Goal: Task Accomplishment & Management: Manage account settings

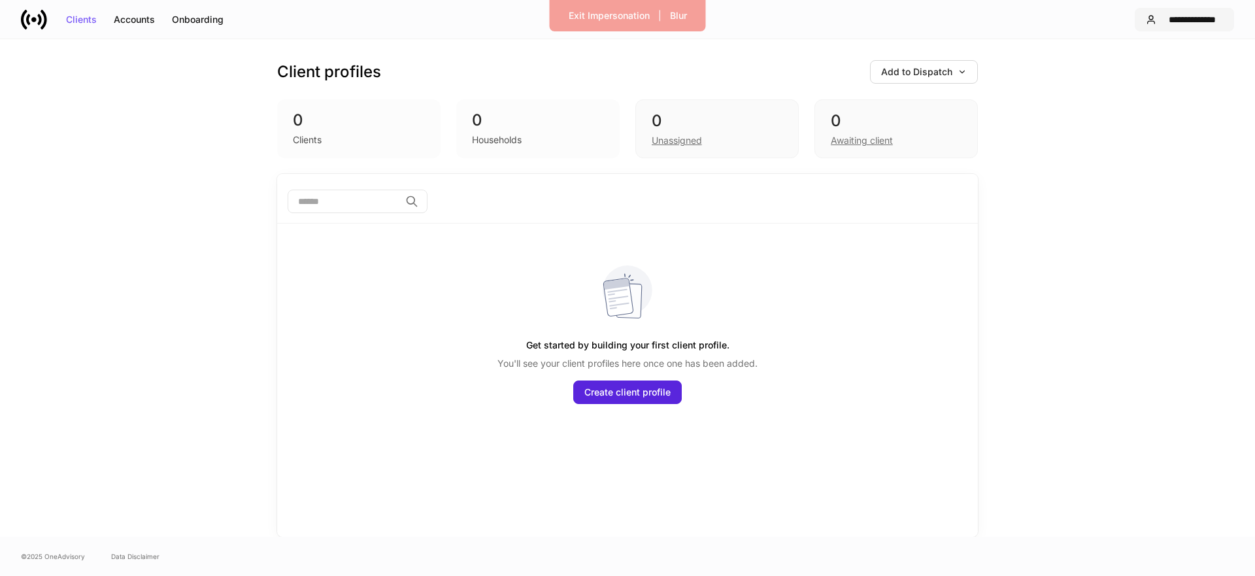
click at [1212, 17] on div "**********" at bounding box center [1192, 19] width 61 height 9
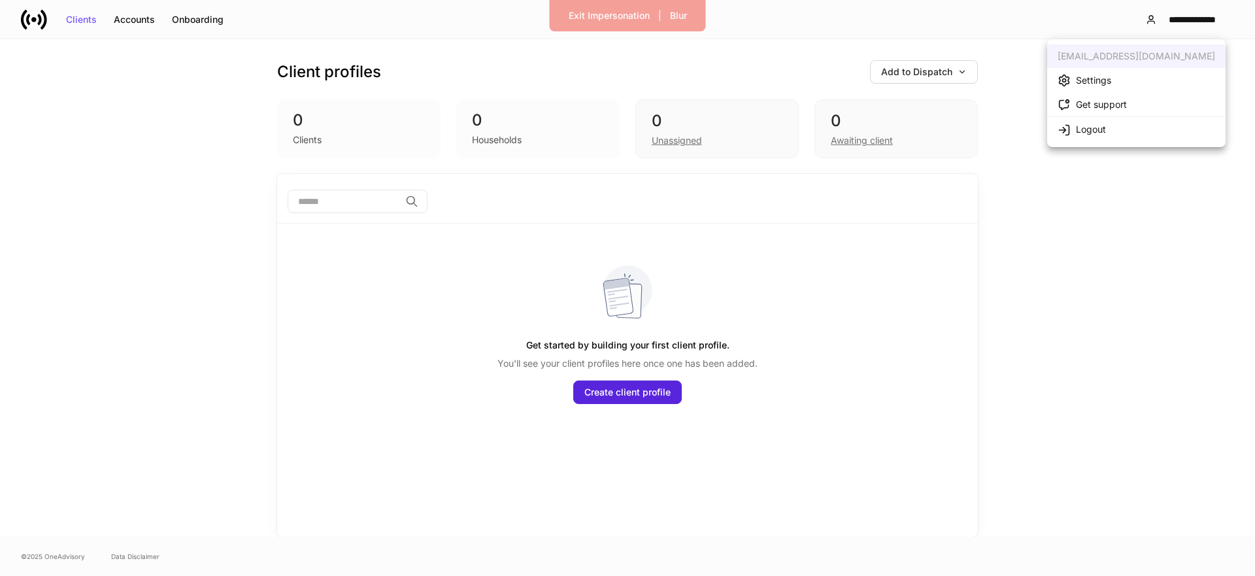
click at [1124, 86] on li "Settings" at bounding box center [1136, 80] width 178 height 24
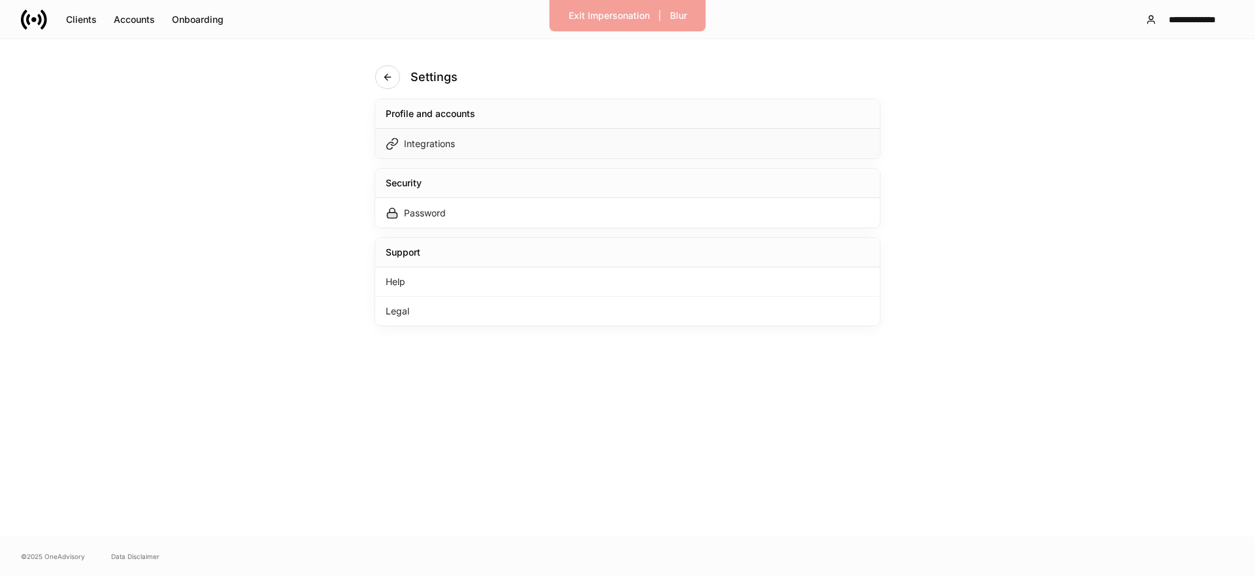
click at [504, 153] on div "Integrations" at bounding box center [627, 143] width 505 height 29
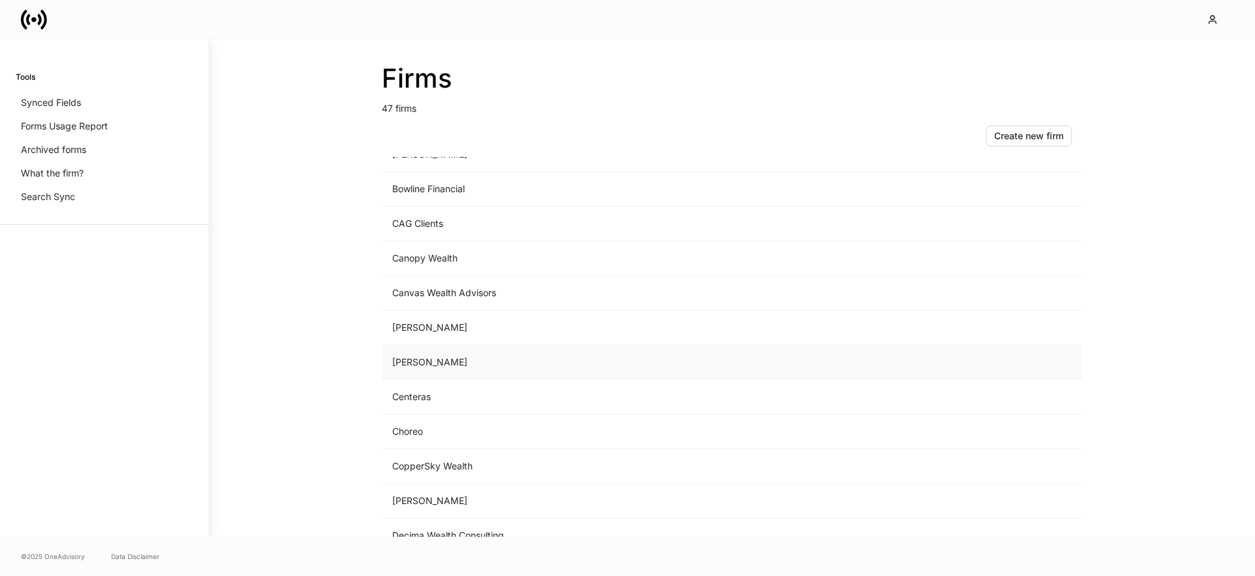
scroll to position [270, 0]
click at [421, 389] on td "Choreo" at bounding box center [624, 393] width 484 height 35
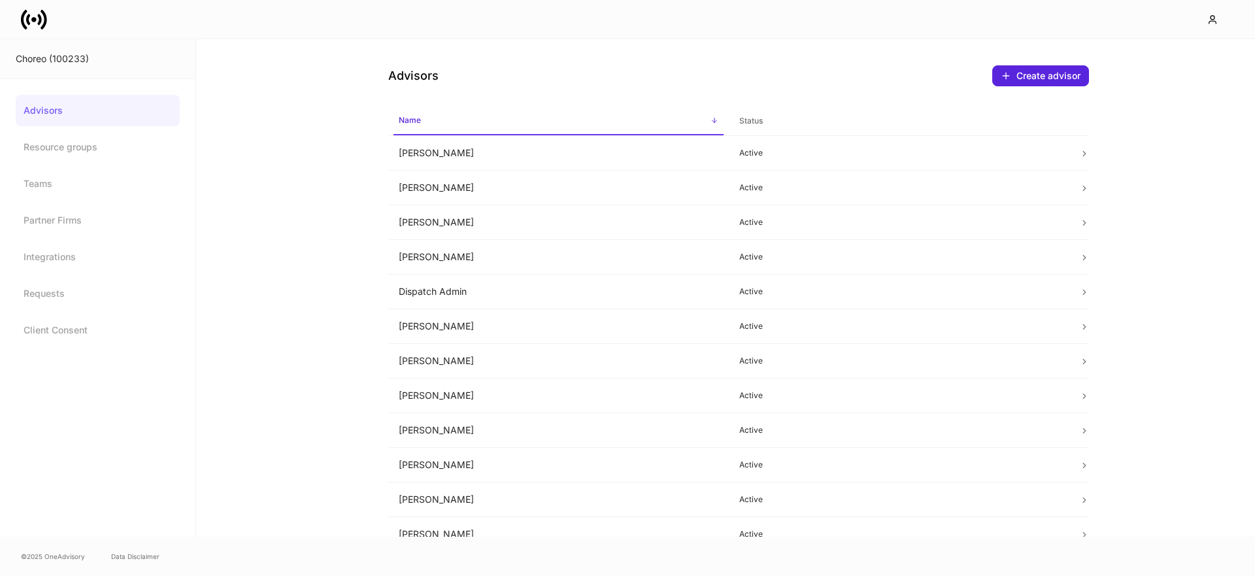
click at [306, 297] on div "Advisors Create advisor Name sorted ascending Status [PERSON_NAME] Active [PERS…" at bounding box center [725, 287] width 1059 height 497
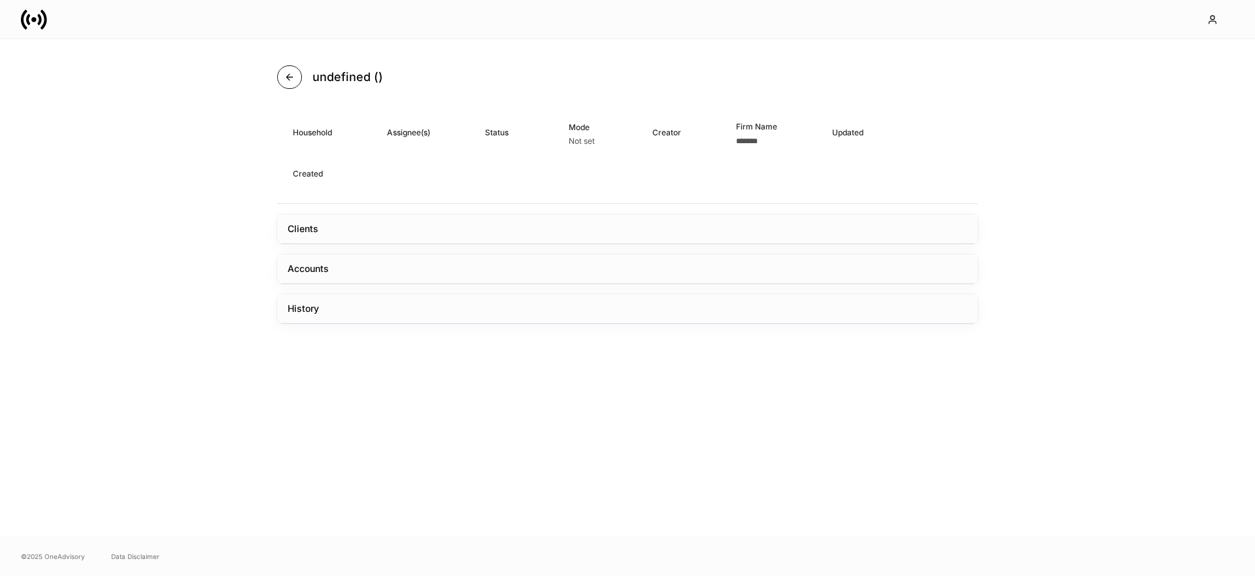
click at [297, 77] on button "button" at bounding box center [289, 77] width 25 height 24
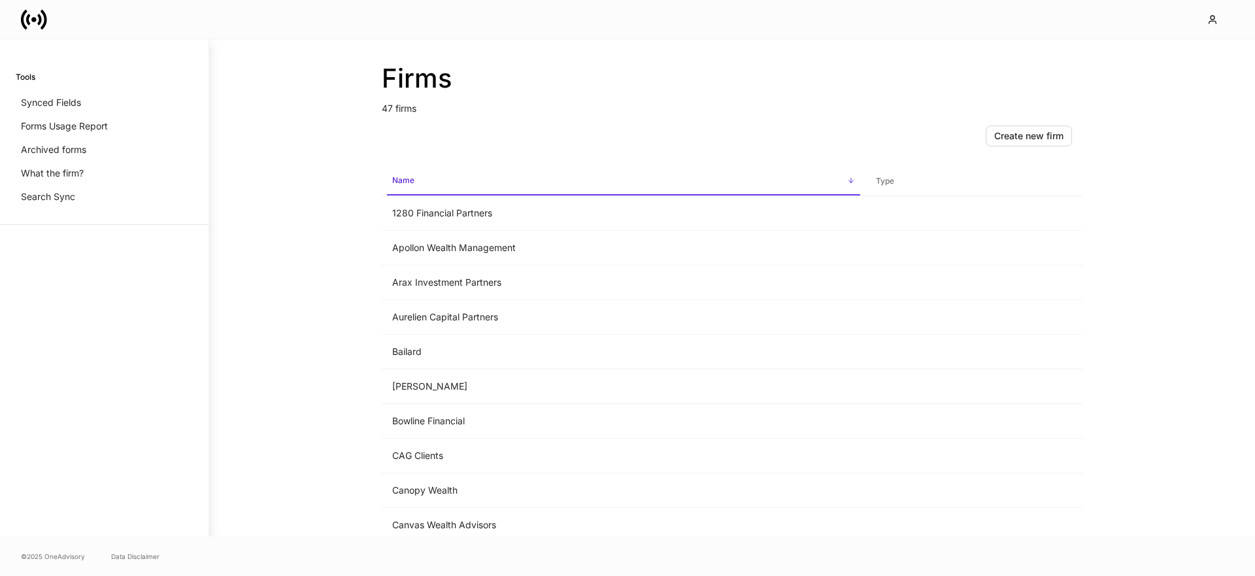
click at [425, 116] on div "Create new firm" at bounding box center [732, 136] width 701 height 42
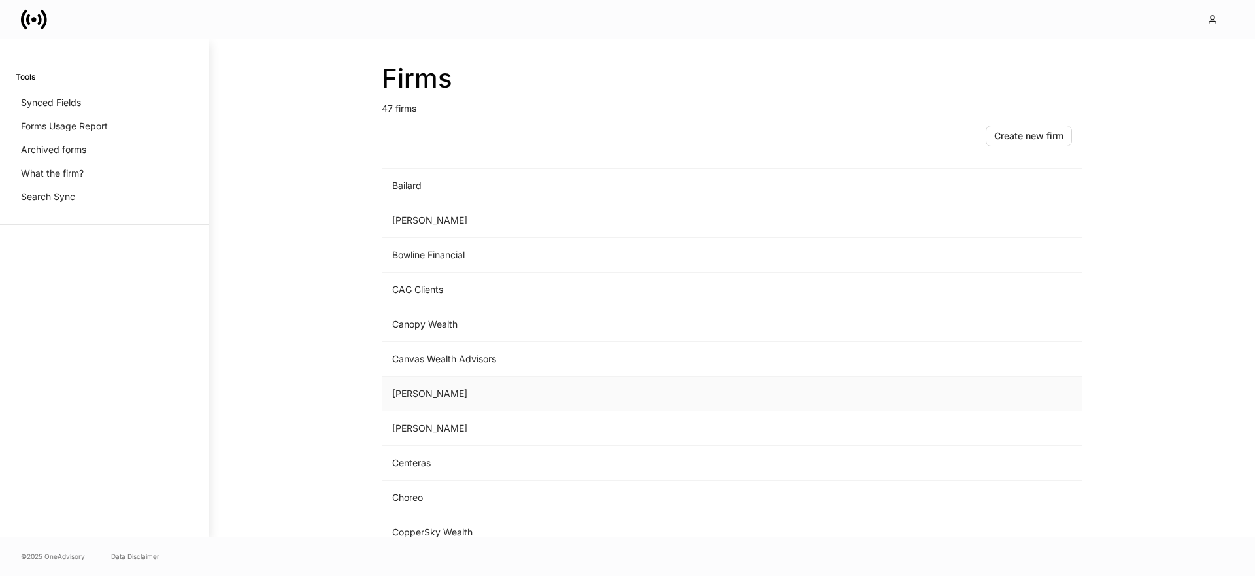
scroll to position [208, 0]
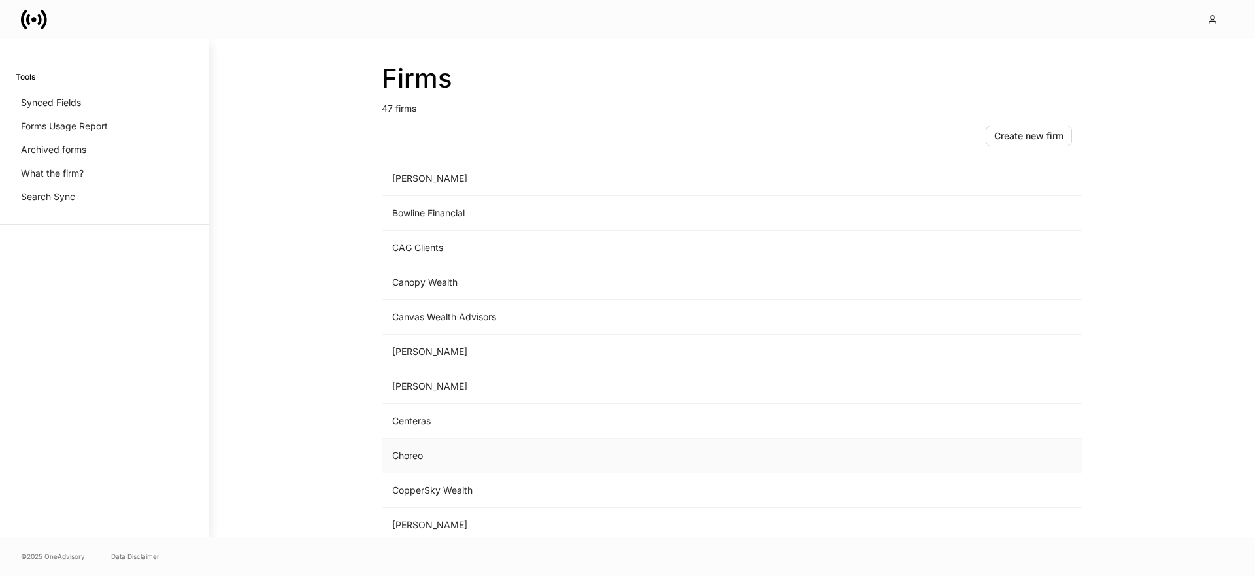
click at [429, 452] on td "Choreo" at bounding box center [624, 456] width 484 height 35
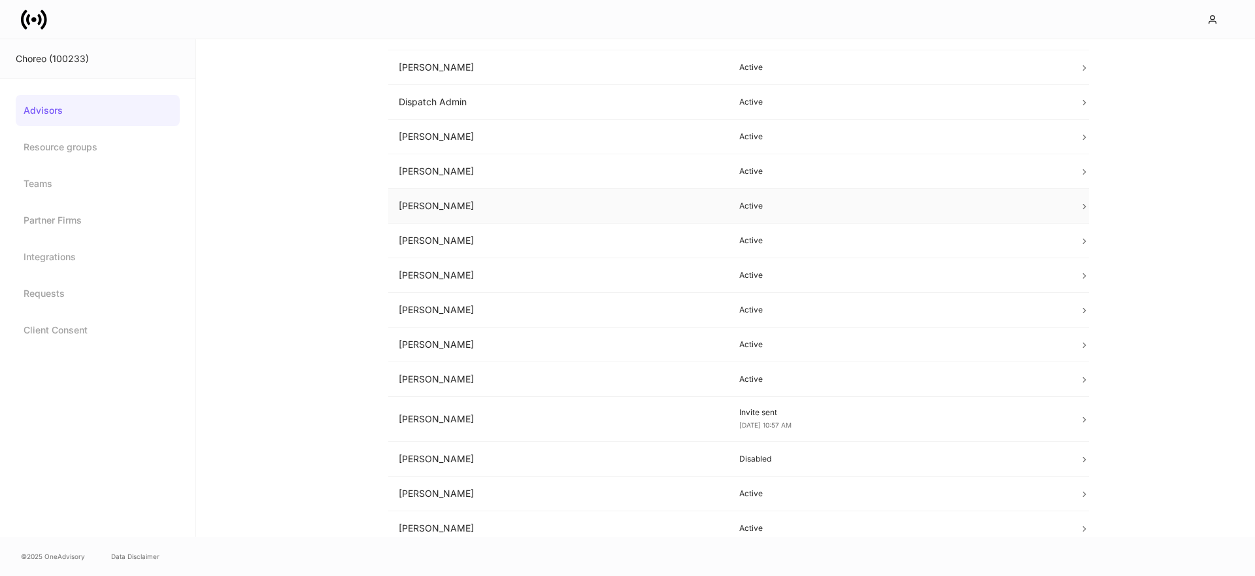
scroll to position [198, 0]
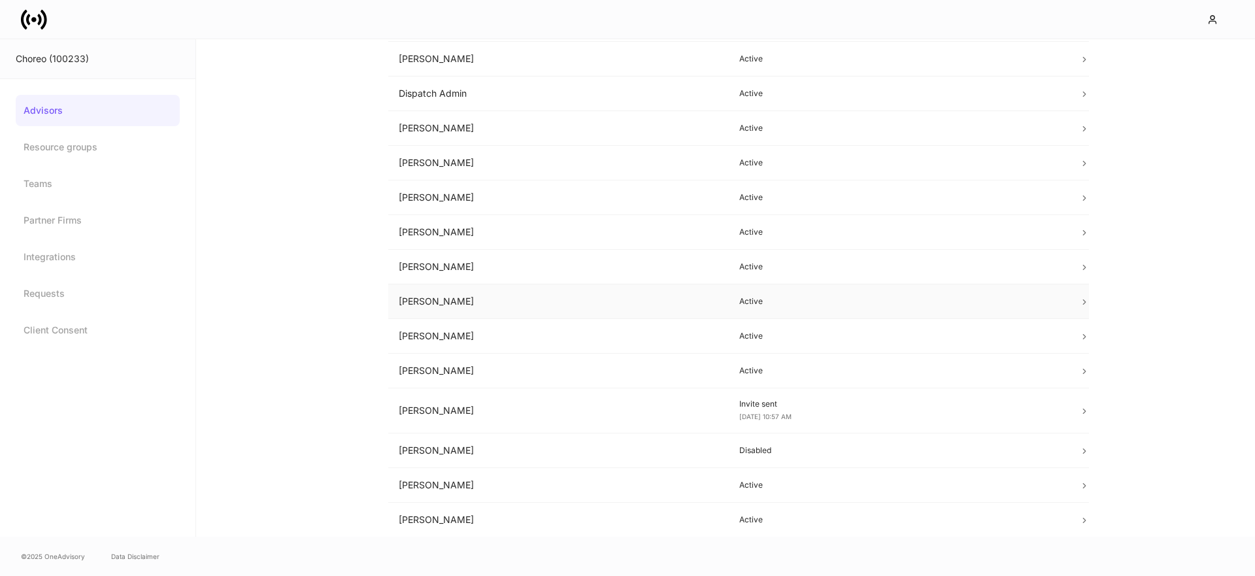
click at [454, 301] on td "[PERSON_NAME]" at bounding box center [558, 301] width 341 height 35
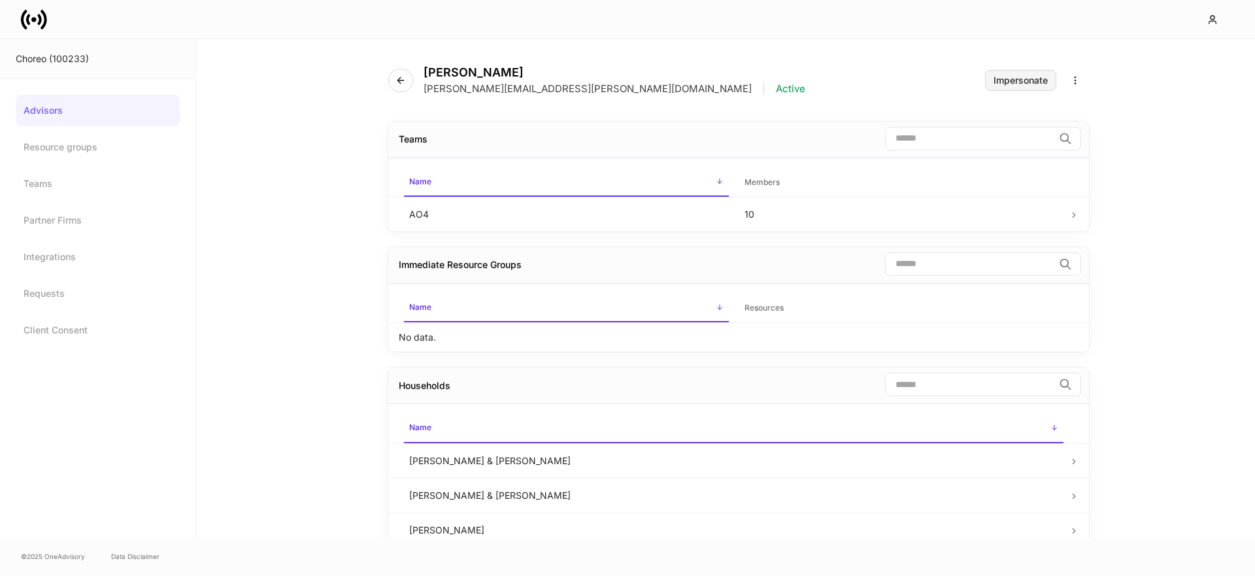
click at [1016, 81] on div "Impersonate" at bounding box center [1021, 80] width 54 height 9
click at [46, 58] on div "Choreo (100233)" at bounding box center [98, 58] width 164 height 13
click at [48, 29] on link at bounding box center [39, 20] width 37 height 26
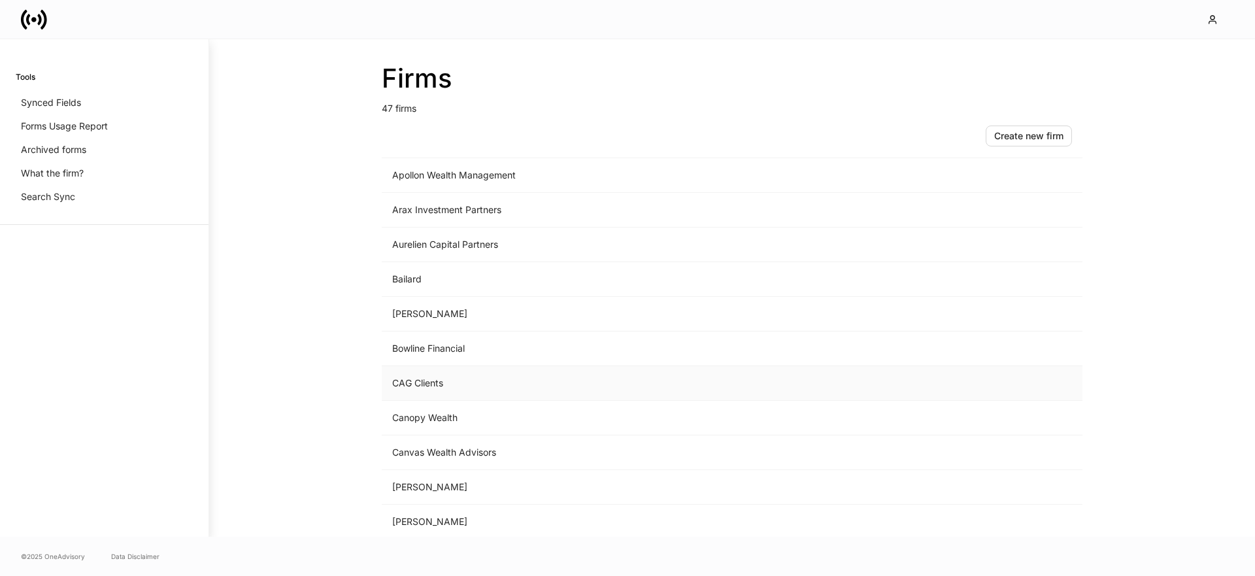
scroll to position [137, 0]
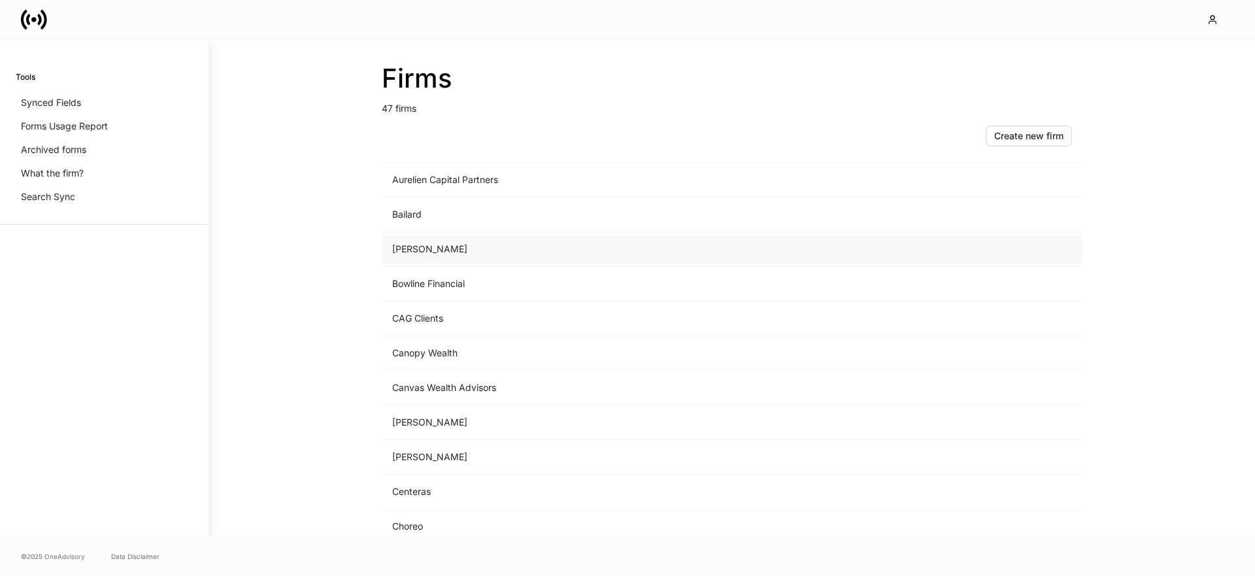
click at [457, 260] on td "[PERSON_NAME]" at bounding box center [624, 249] width 484 height 35
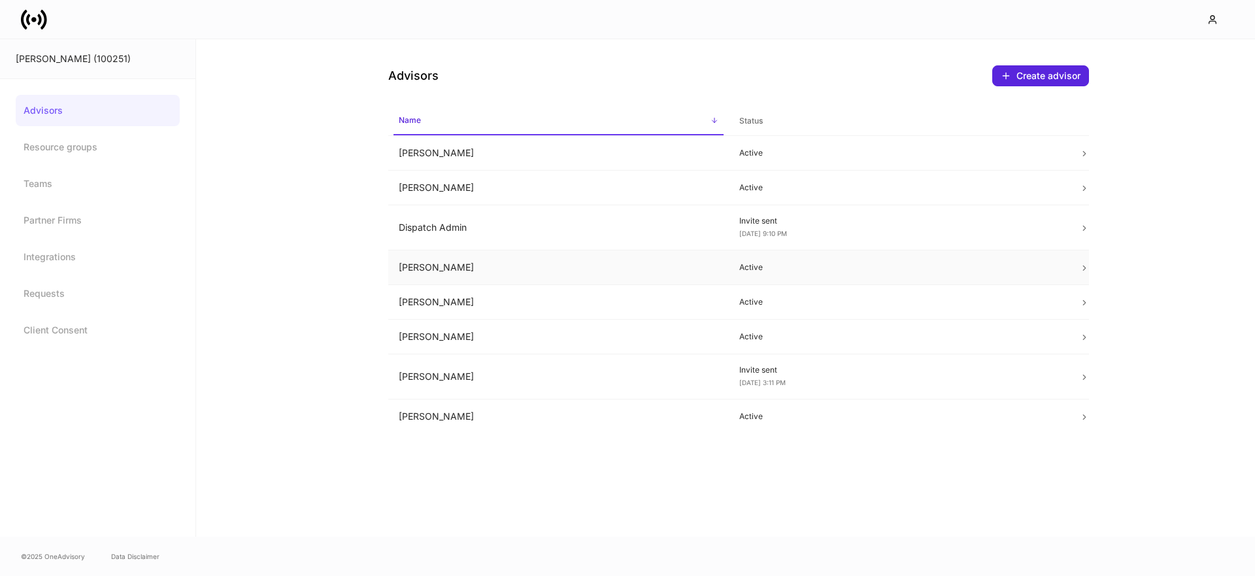
click at [447, 266] on td "Kim Nickol" at bounding box center [558, 267] width 341 height 35
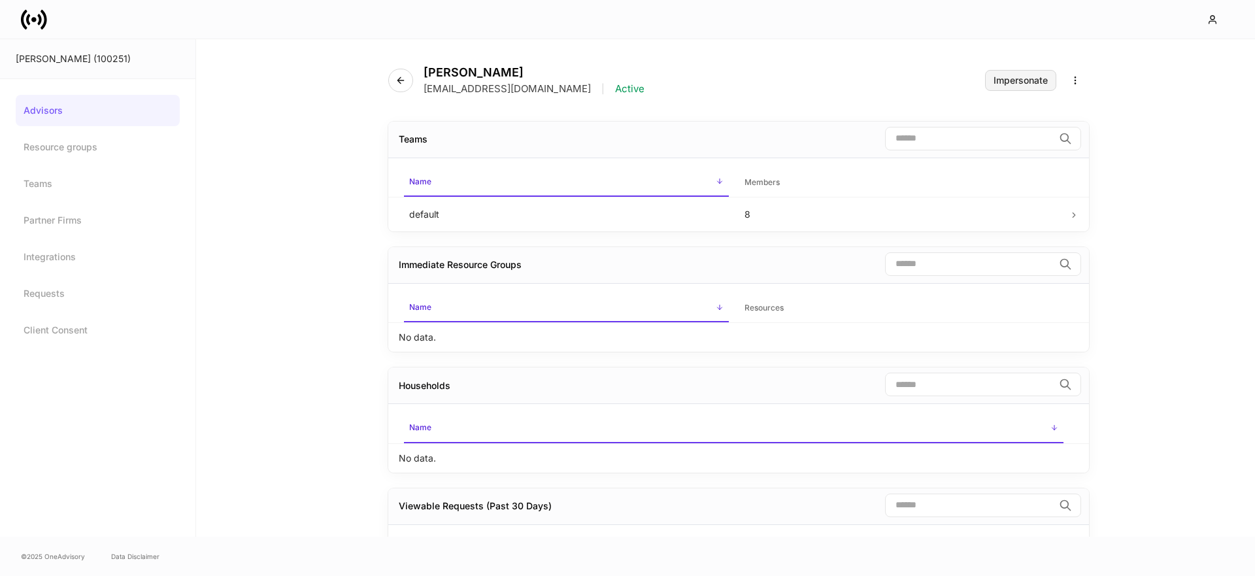
click at [1004, 78] on div "Impersonate" at bounding box center [1021, 80] width 54 height 9
